Goal: Task Accomplishment & Management: Manage account settings

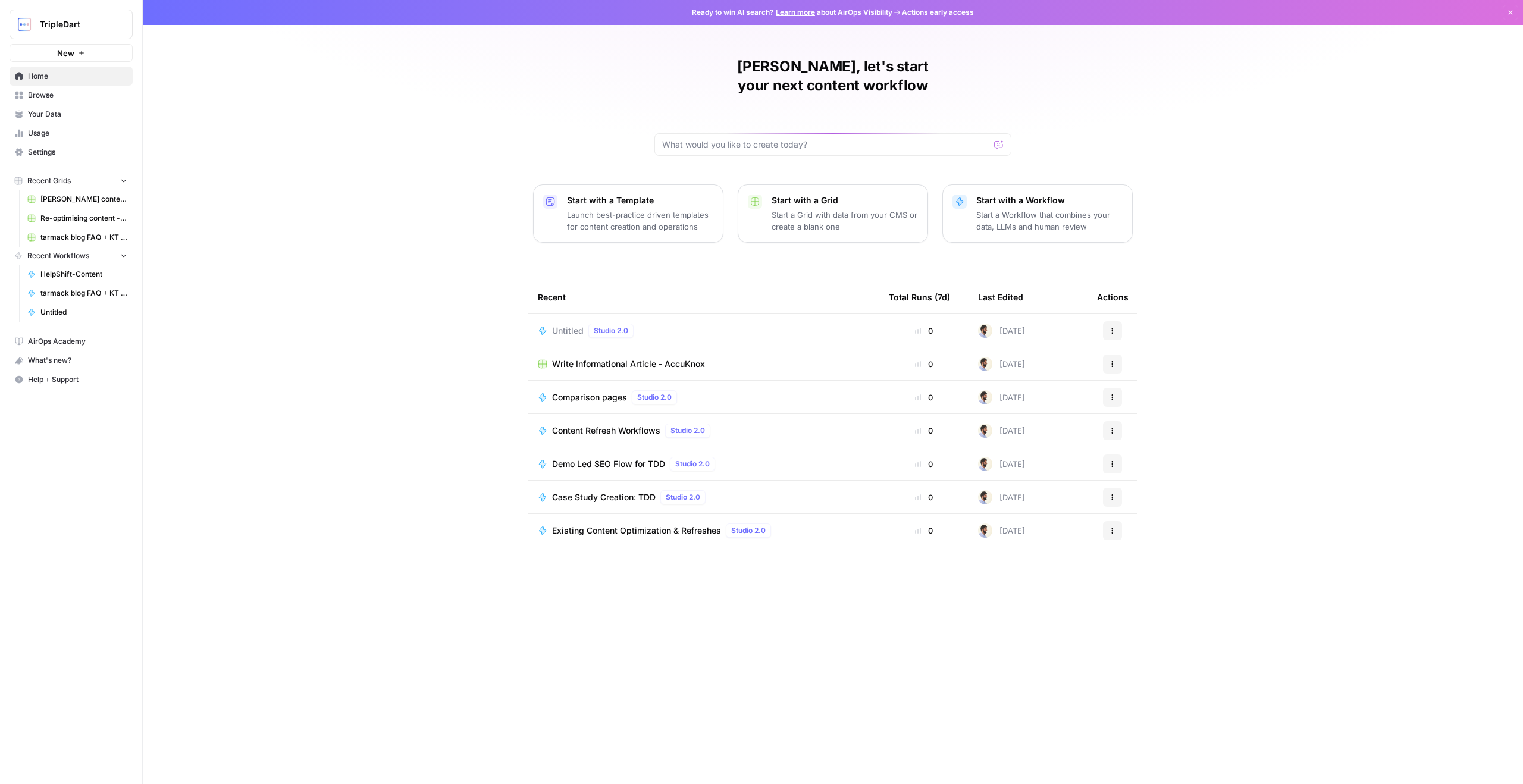
click at [89, 160] on link "Settings" at bounding box center [71, 153] width 123 height 19
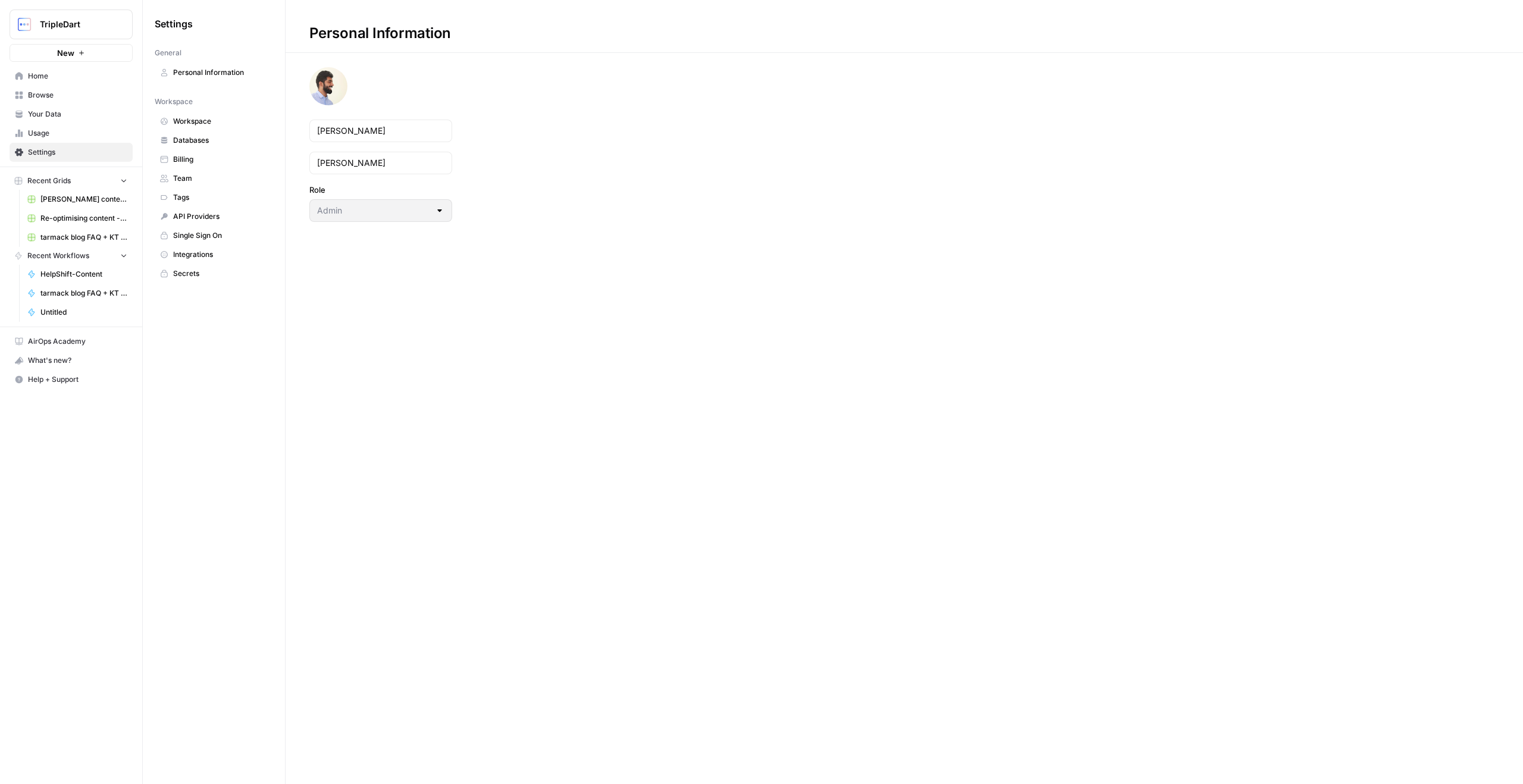
click at [202, 165] on link "Billing" at bounding box center [214, 159] width 118 height 19
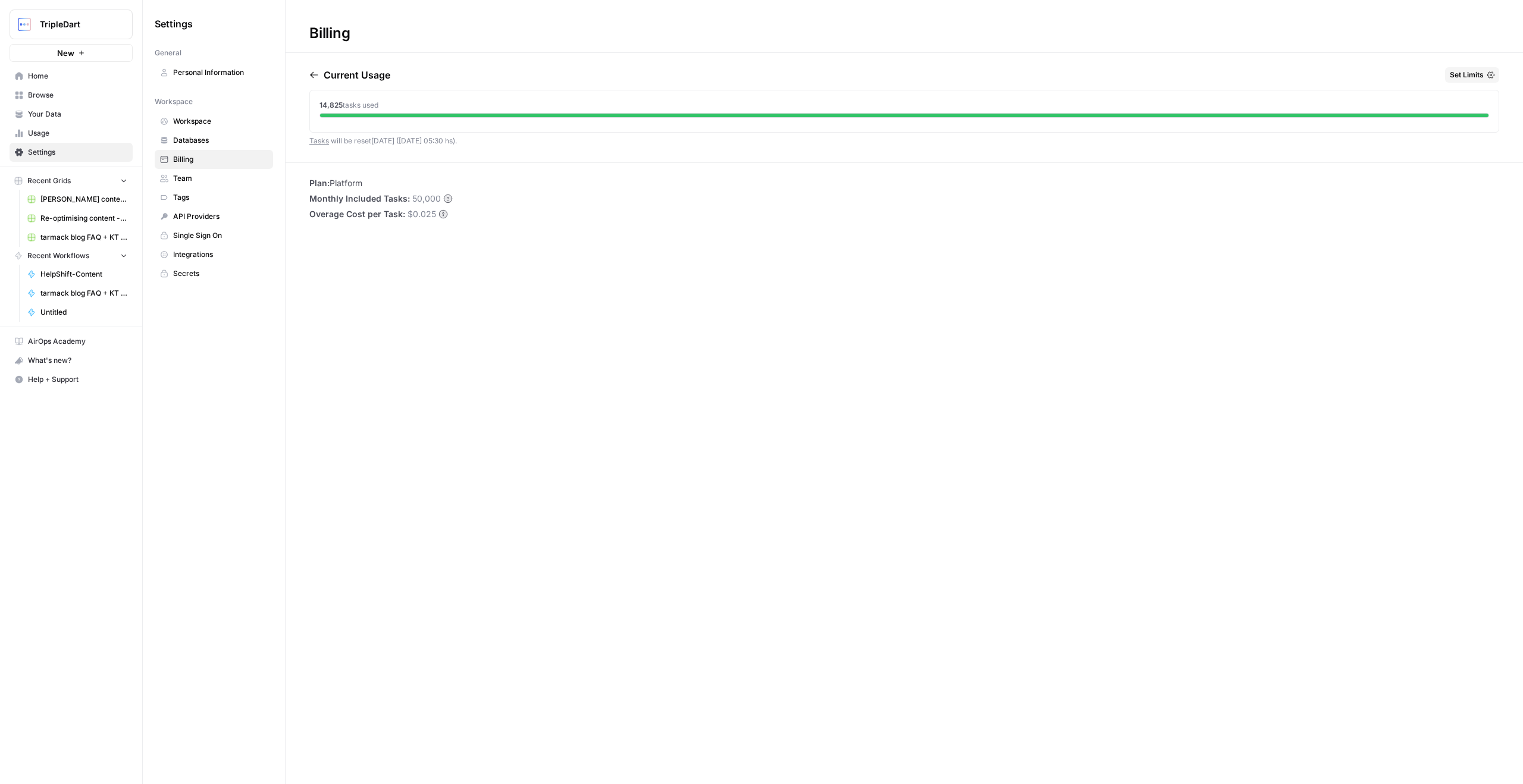
drag, startPoint x: 342, startPoint y: 100, endPoint x: 382, endPoint y: 101, distance: 40.0
click at [382, 101] on div "14,825 tasks used" at bounding box center [904, 109] width 1188 height 37
click at [419, 161] on div "Current Usage Set Limits 14,825 tasks used Tasks will be reset [DATE] ([DATE] 0…" at bounding box center [904, 115] width 1190 height 95
